Goal: Contribute content

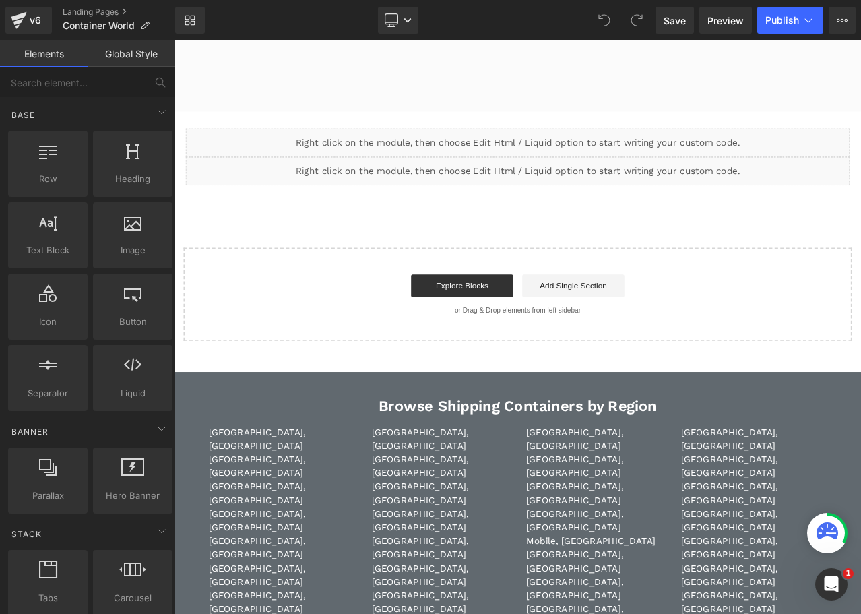
scroll to position [4110, 0]
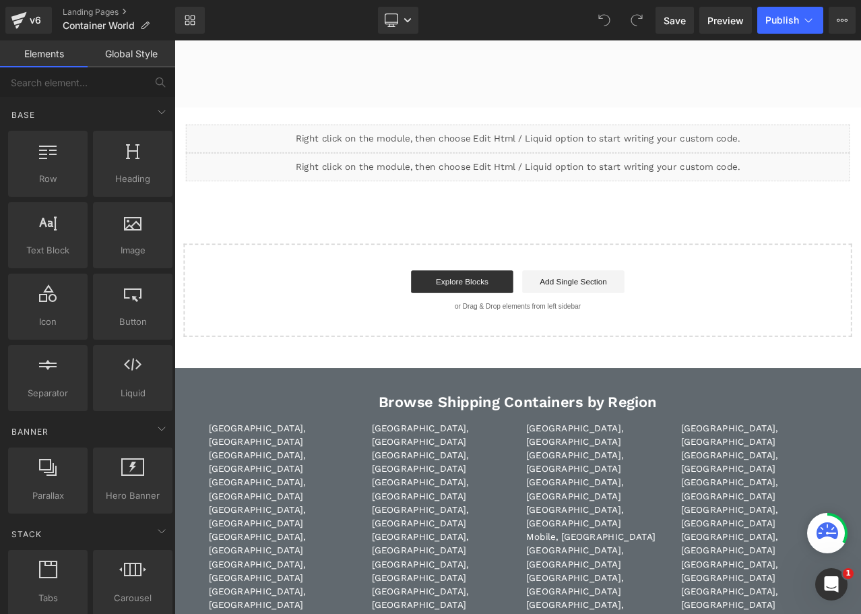
click at [603, 180] on div "Liquid" at bounding box center [582, 191] width 788 height 34
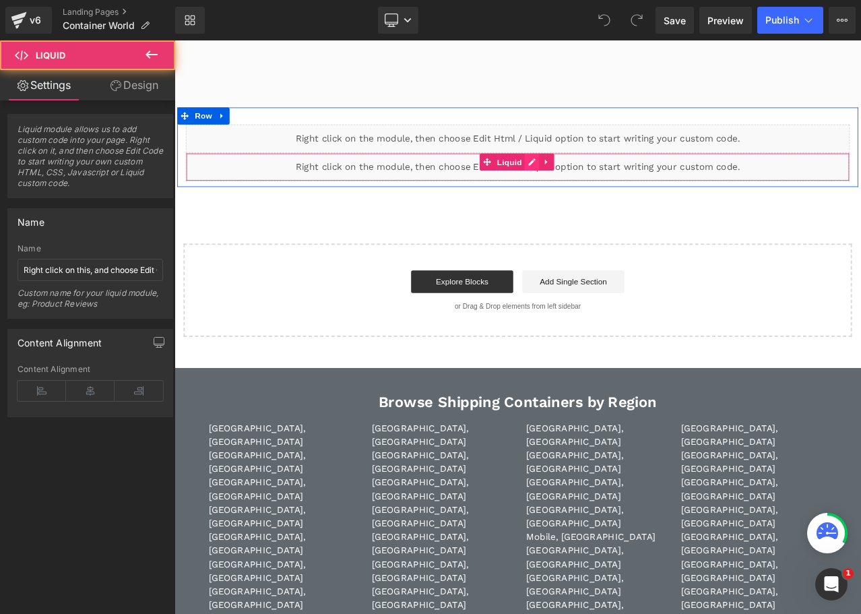
click at [598, 183] on div "Liquid" at bounding box center [582, 191] width 788 height 34
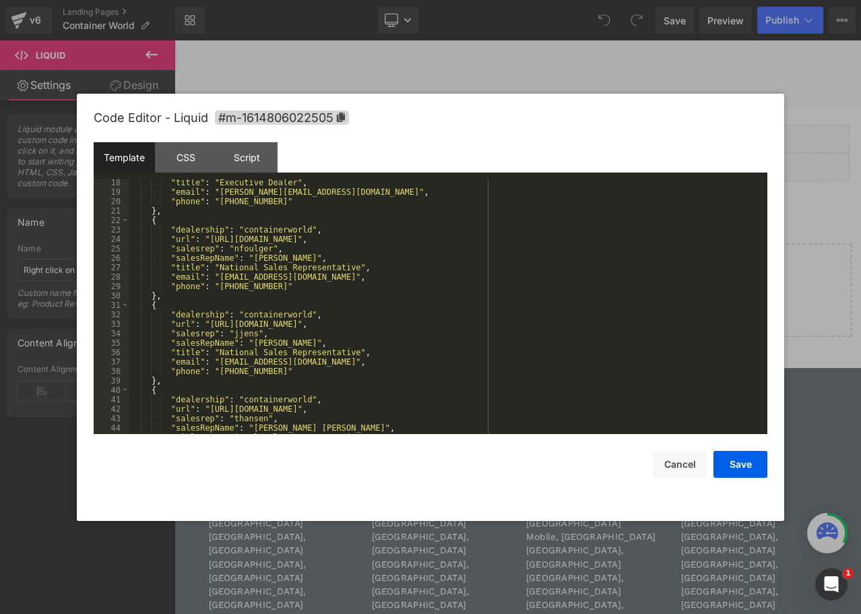
scroll to position [202, 0]
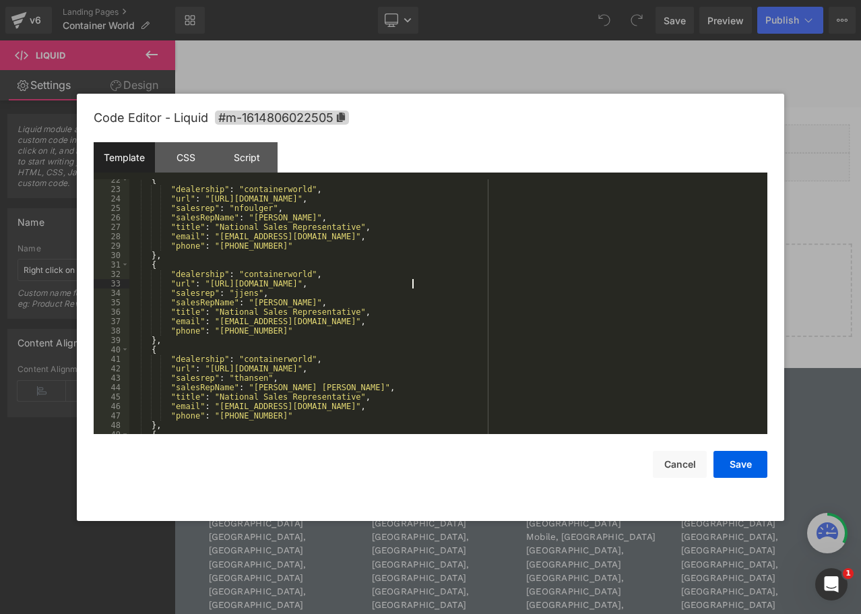
click at [413, 280] on div "{ "dealership" : "containerworld" , "url" : "[URL][DOMAIN_NAME]" , "salesrep" :…" at bounding box center [445, 312] width 633 height 274
click at [446, 280] on div "{ "dealership" : "containerworld" , "url" : "[URL][DOMAIN_NAME]" , "salesrep" :…" at bounding box center [445, 312] width 633 height 274
click at [232, 295] on div "{ "dealership" : "containerworld" , "url" : "[URL][DOMAIN_NAME]" , "salesrep" :…" at bounding box center [445, 312] width 633 height 274
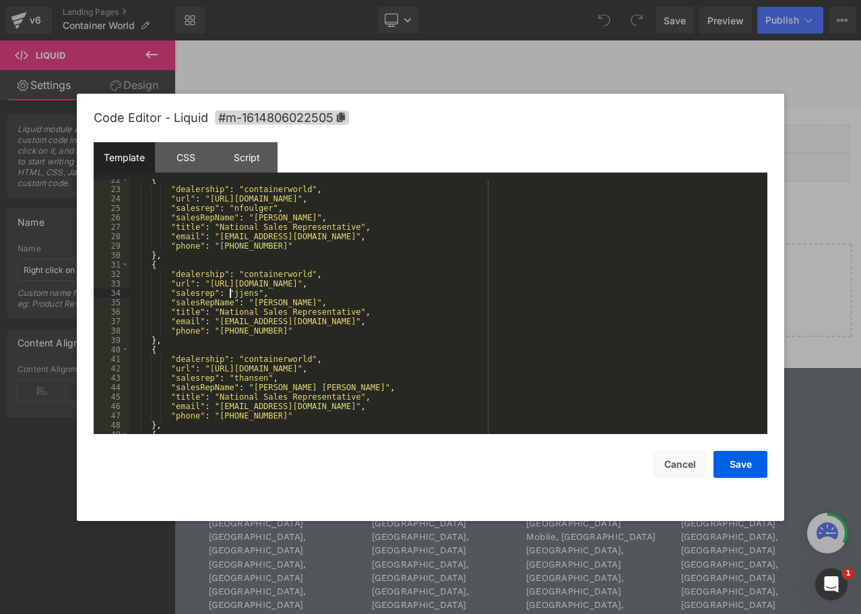
click at [232, 295] on div "{ "dealership" : "containerworld" , "url" : "[URL][DOMAIN_NAME]" , "salesrep" :…" at bounding box center [445, 312] width 633 height 274
click at [231, 320] on div "{ "dealership" : "containerworld" , "url" : "[URL][DOMAIN_NAME]" , "salesrep" :…" at bounding box center [445, 312] width 633 height 274
click at [265, 305] on div "{ "dealership" : "containerworld" , "url" : "[URL][DOMAIN_NAME]" , "salesrep" :…" at bounding box center [445, 312] width 633 height 274
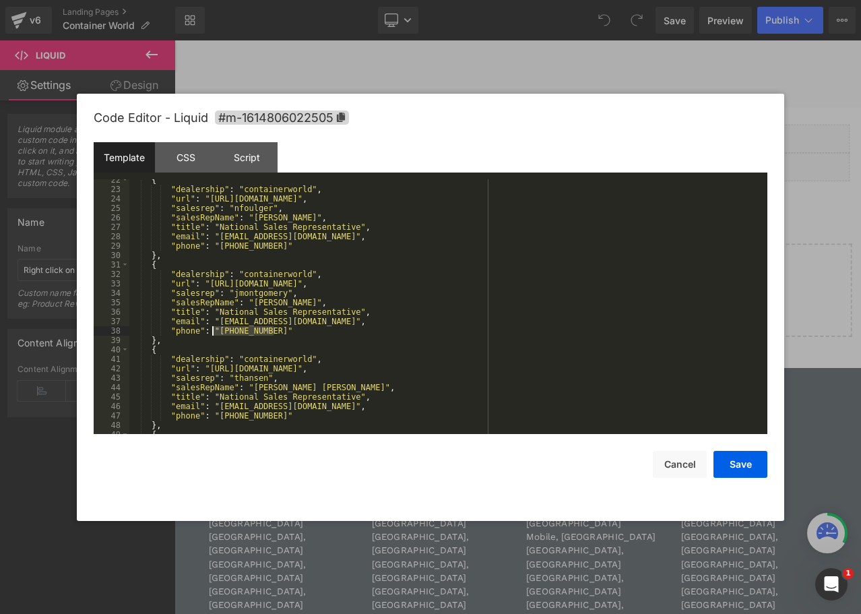
drag, startPoint x: 274, startPoint y: 332, endPoint x: 213, endPoint y: 335, distance: 60.7
click at [213, 335] on div "{ "dealership" : "containerworld" , "url" : "[URL][DOMAIN_NAME]" , "salesrep" :…" at bounding box center [445, 312] width 633 height 274
drag, startPoint x: 736, startPoint y: 468, endPoint x: 672, endPoint y: 230, distance: 246.3
click at [736, 468] on button "Save" at bounding box center [741, 464] width 54 height 27
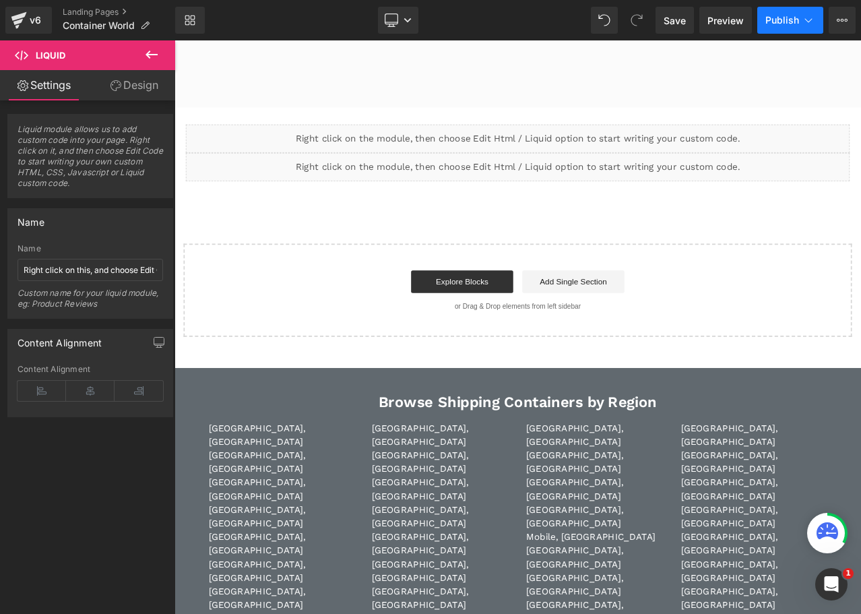
click at [789, 15] on span "Publish" at bounding box center [782, 20] width 34 height 11
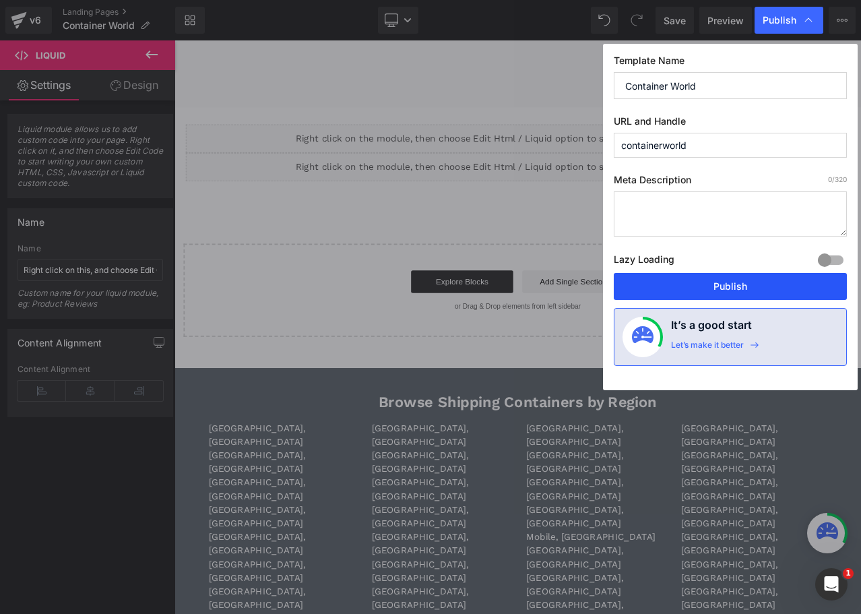
drag, startPoint x: 706, startPoint y: 294, endPoint x: 629, endPoint y: 271, distance: 80.3
click at [706, 294] on button "Publish" at bounding box center [730, 286] width 233 height 27
